Goal: Book appointment/travel/reservation

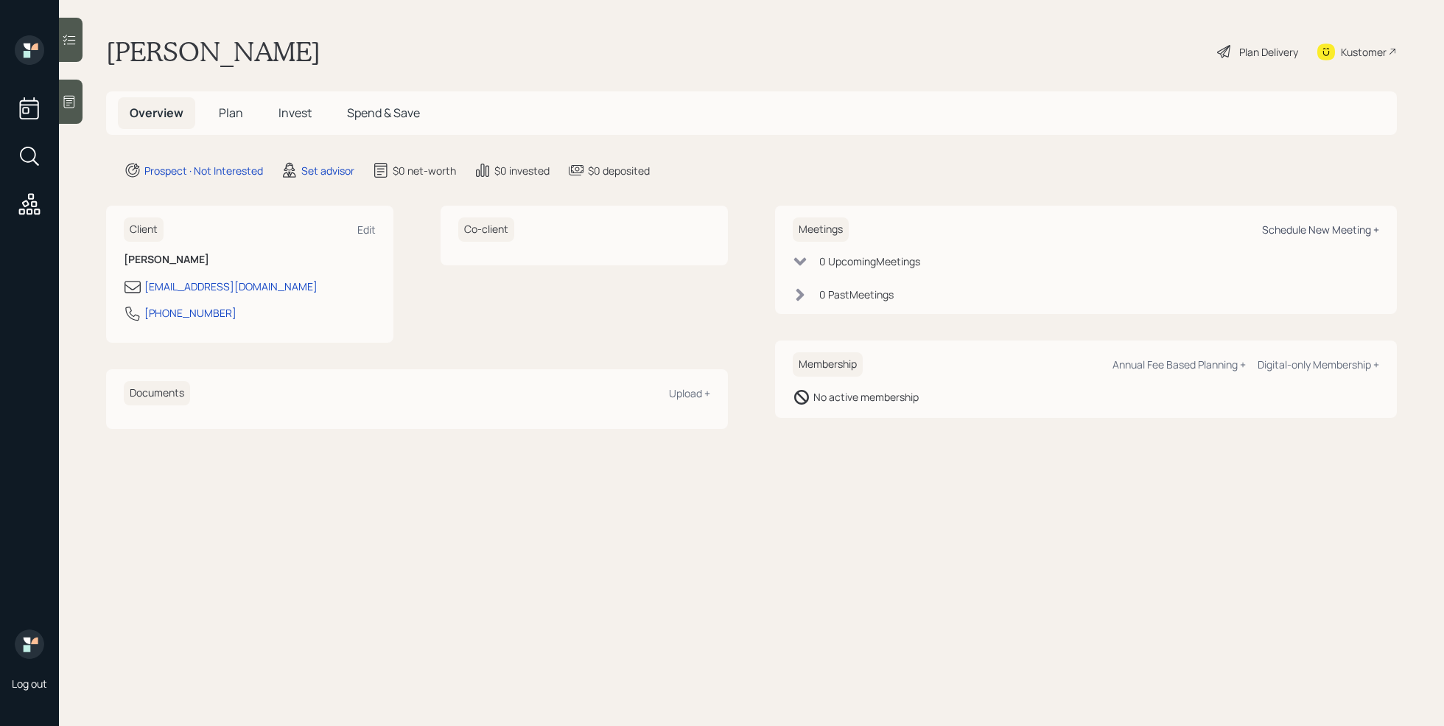
click at [1297, 231] on div "Schedule New Meeting +" at bounding box center [1320, 229] width 117 height 14
select select "round-robin"
